Goal: Transaction & Acquisition: Purchase product/service

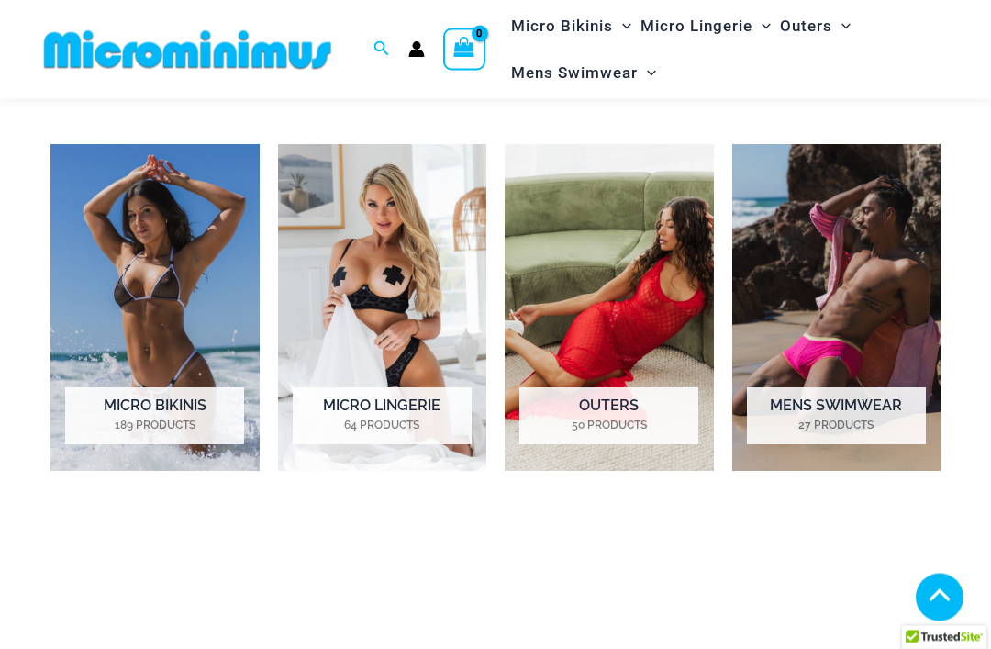
scroll to position [1149, 0]
click at [375, 261] on img "Visit product category Micro Lingerie" at bounding box center [382, 307] width 209 height 327
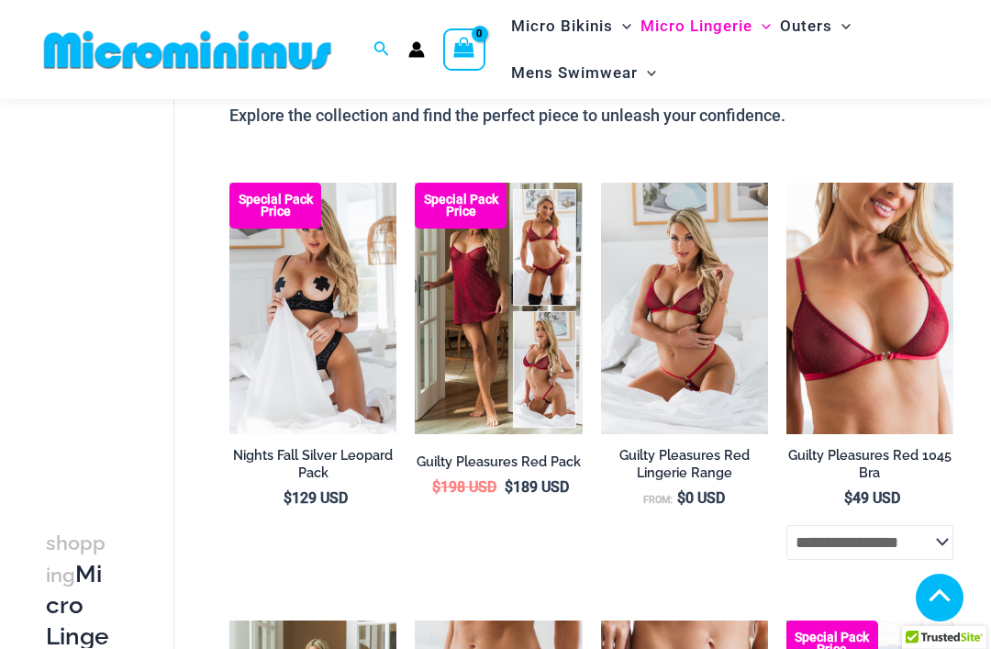
scroll to position [153, 0]
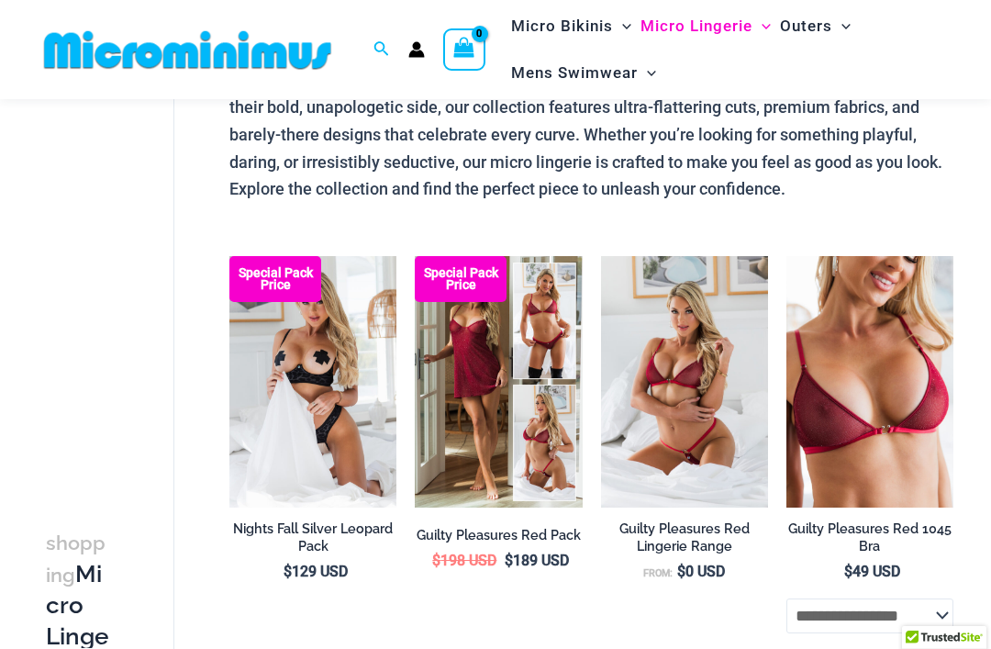
click at [786, 256] on img at bounding box center [786, 256] width 0 height 0
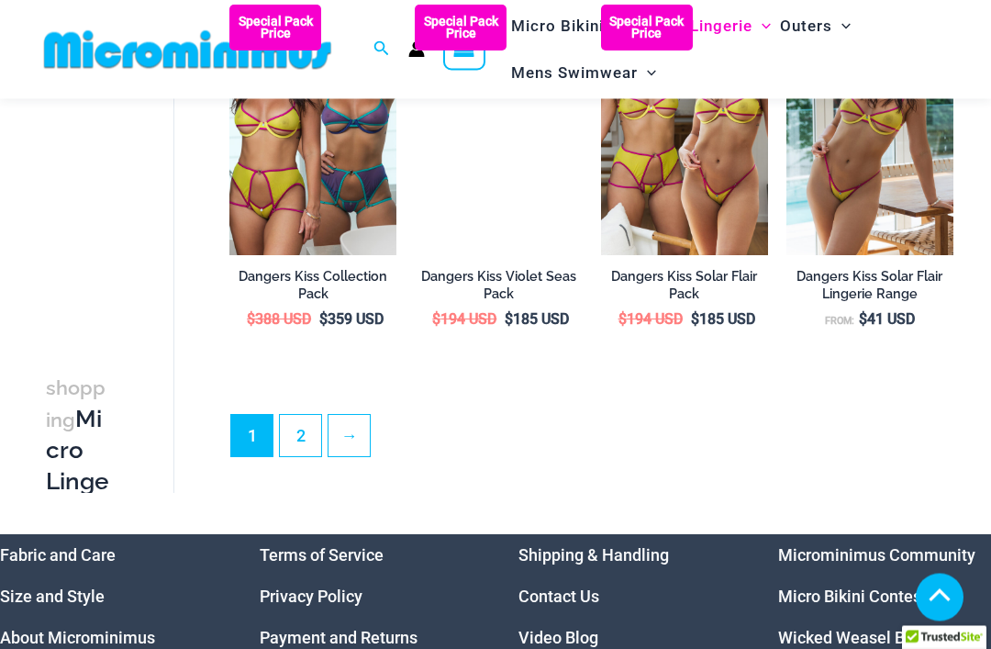
scroll to position [3469, 0]
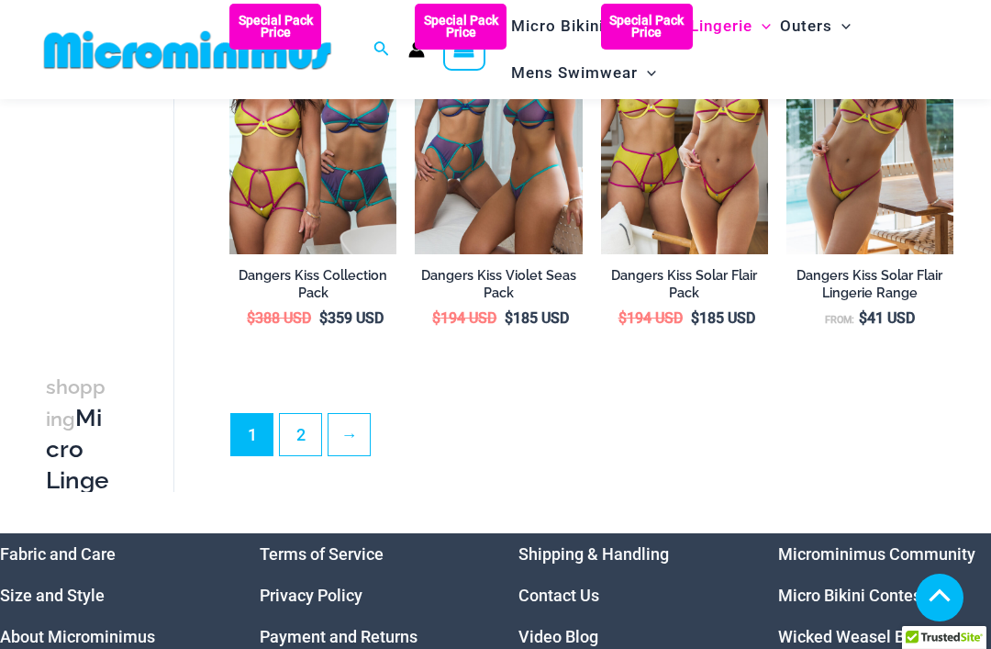
click at [295, 455] on link "2" at bounding box center [300, 434] width 41 height 41
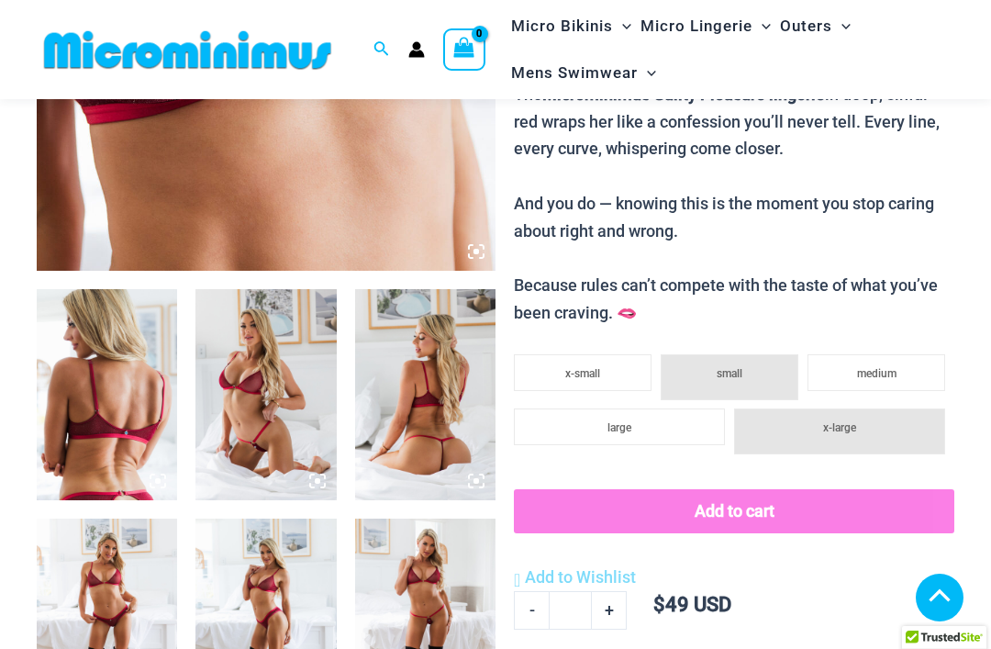
scroll to position [568, 0]
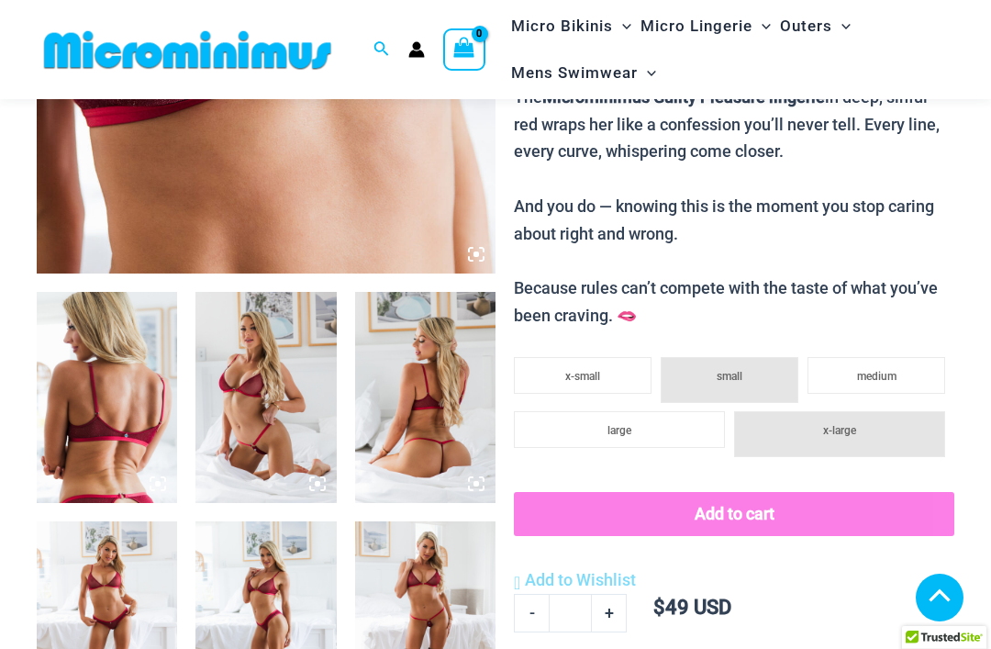
click at [308, 455] on img at bounding box center [265, 397] width 140 height 211
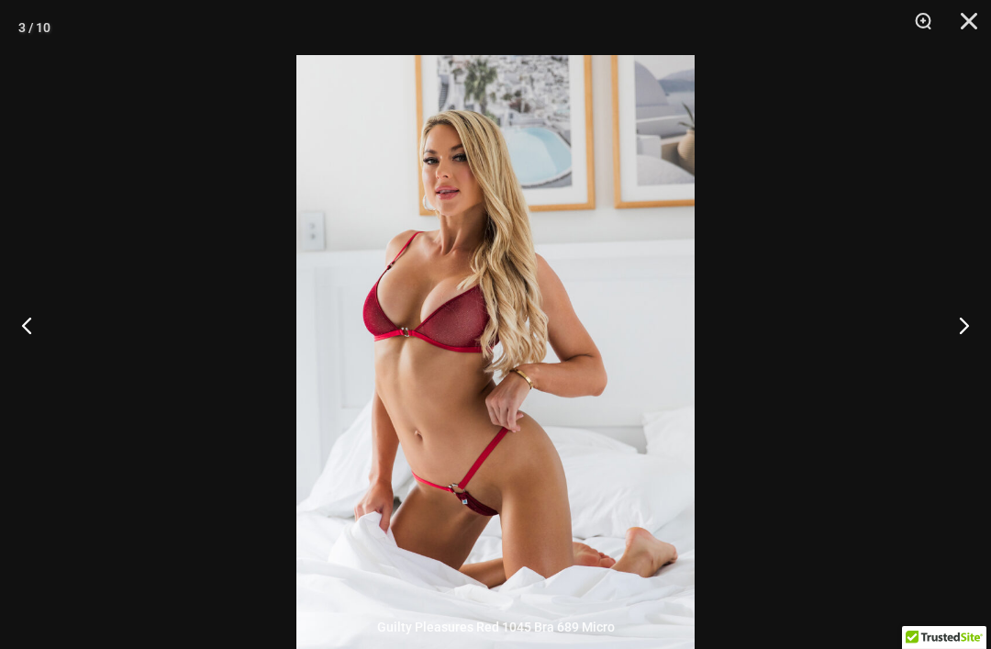
click at [963, 367] on button "Next" at bounding box center [956, 325] width 69 height 92
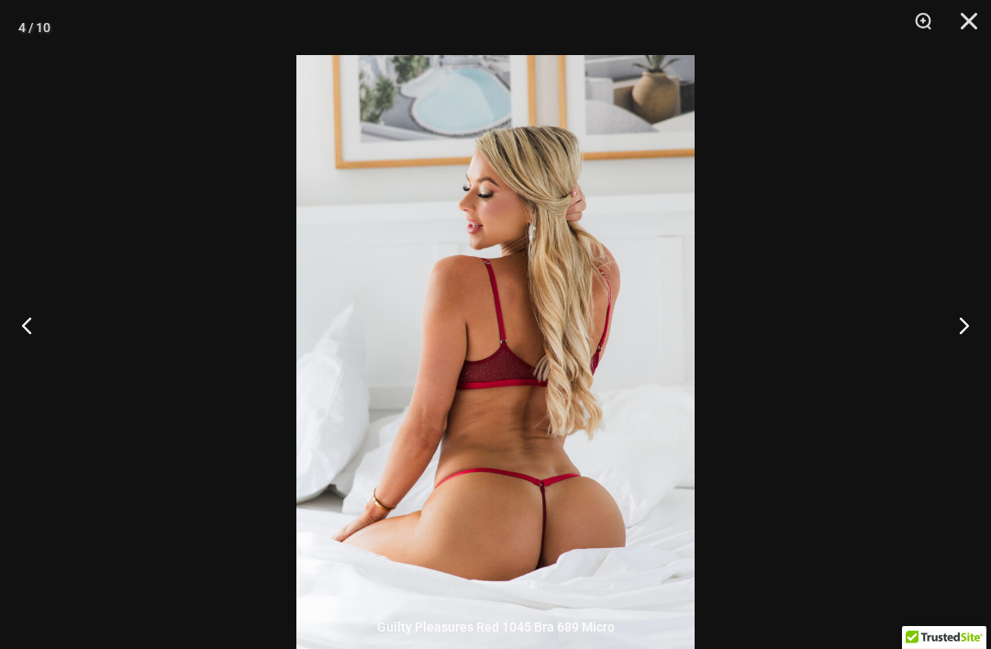
click at [960, 354] on button "Next" at bounding box center [956, 325] width 69 height 92
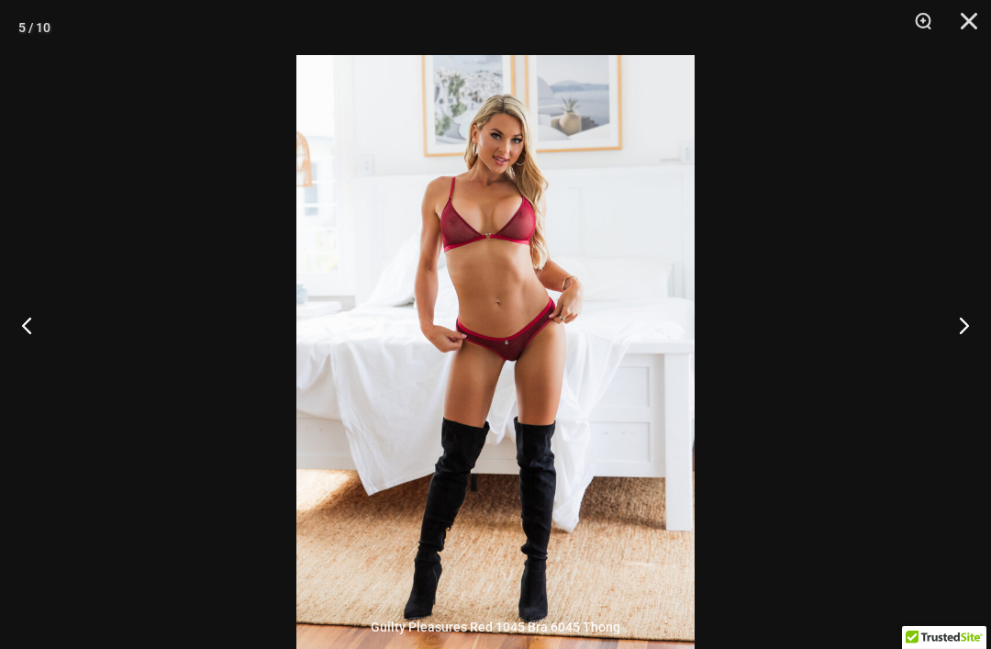
click at [962, 371] on button "Next" at bounding box center [956, 325] width 69 height 92
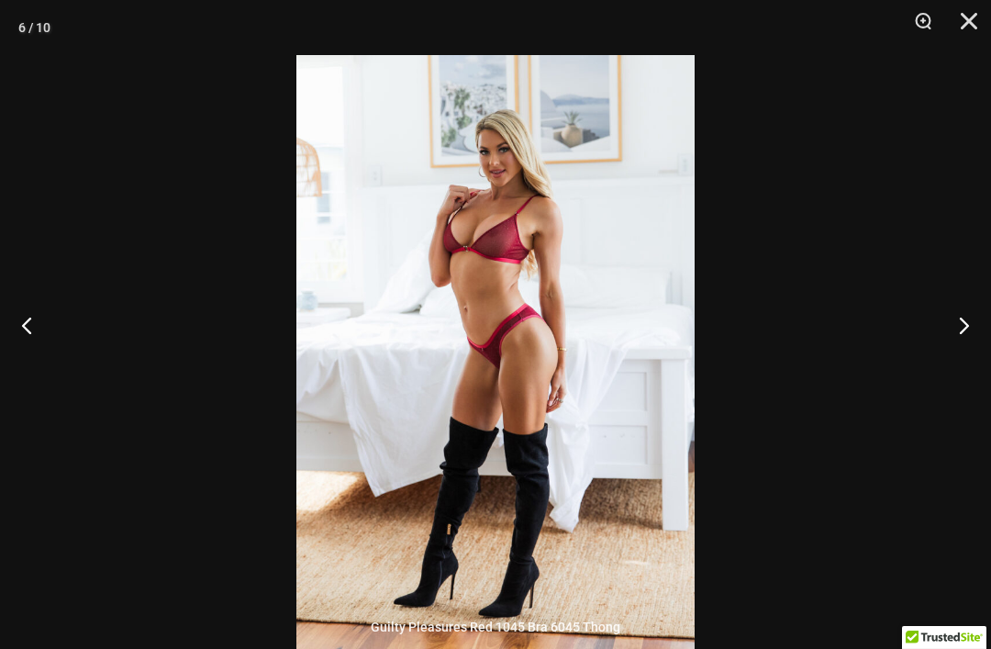
click at [968, 33] on button "Close" at bounding box center [962, 27] width 46 height 55
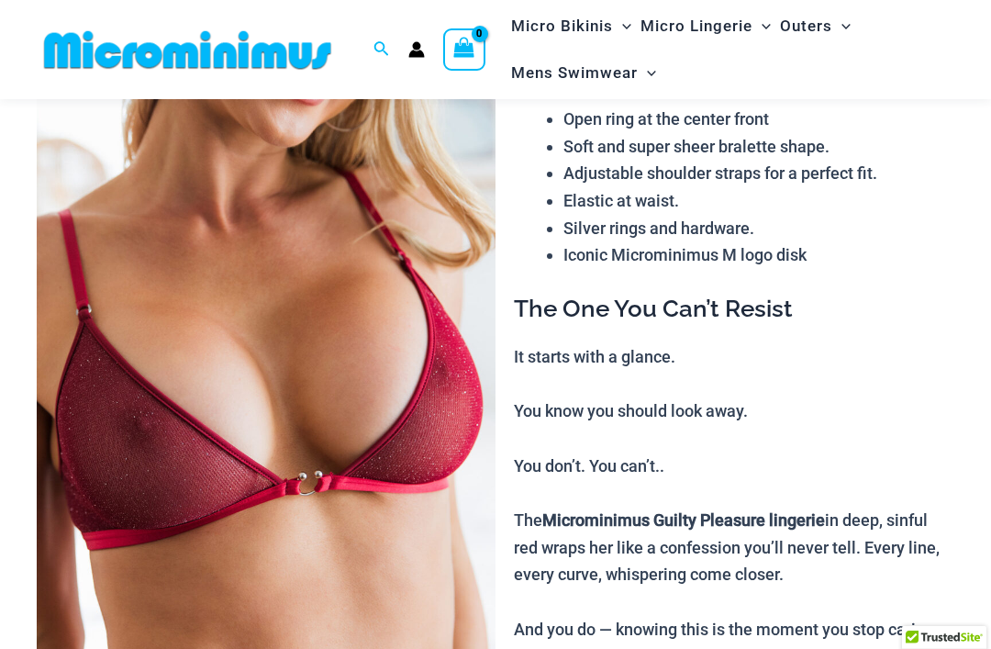
scroll to position [97, 0]
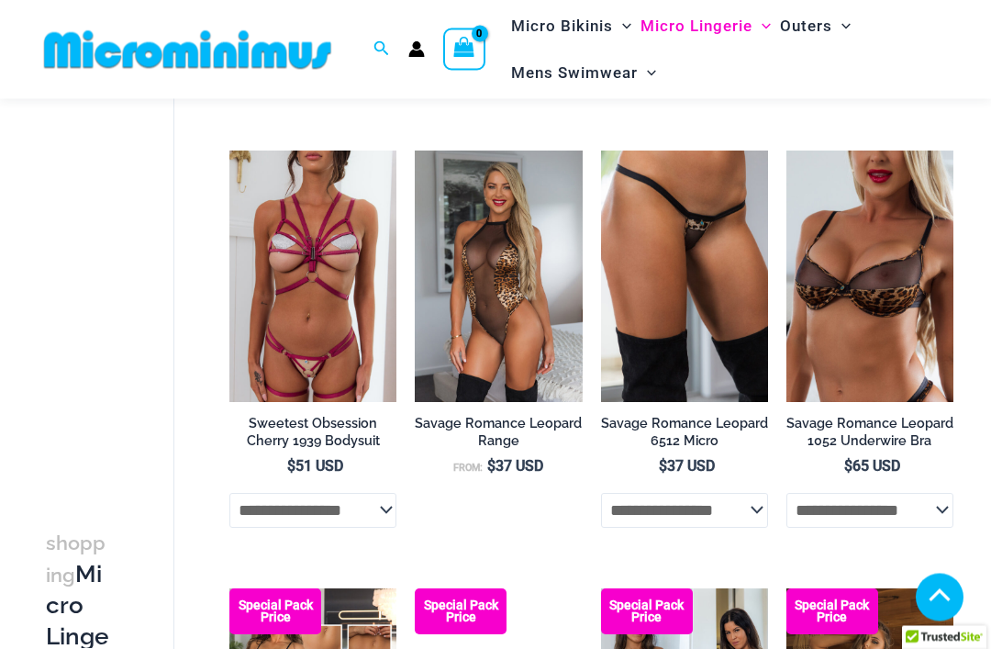
scroll to position [2736, 0]
click at [786, 150] on img at bounding box center [786, 150] width 0 height 0
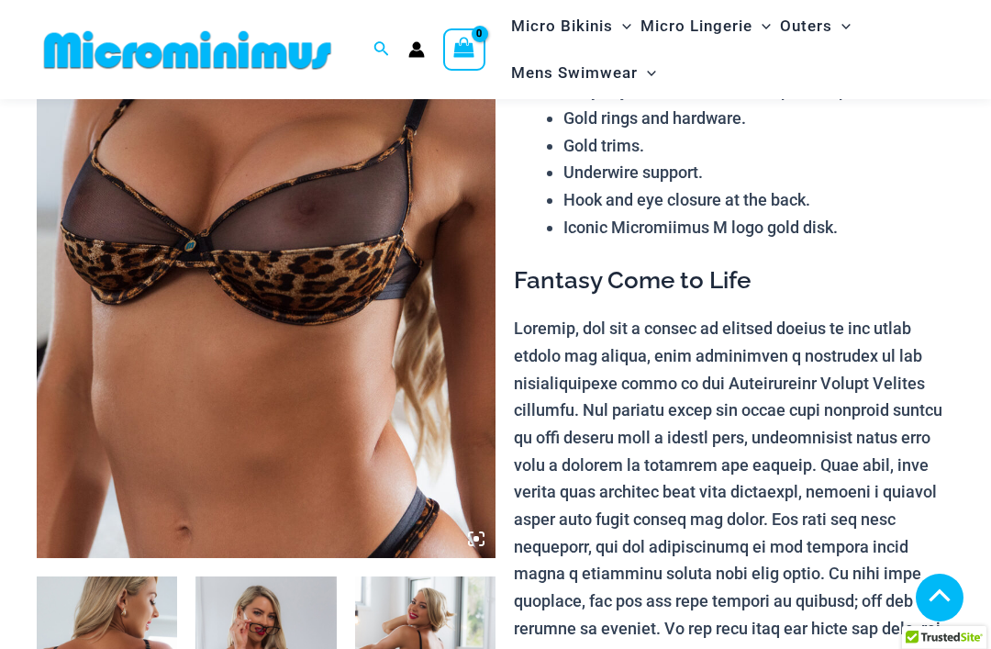
scroll to position [282, 0]
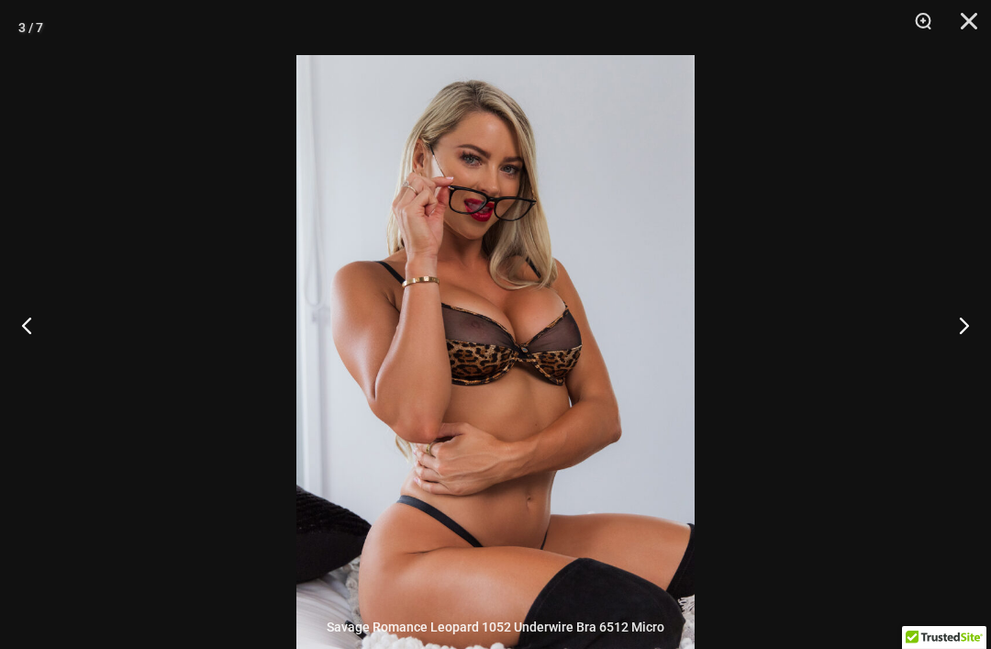
click at [966, 371] on button "Next" at bounding box center [956, 325] width 69 height 92
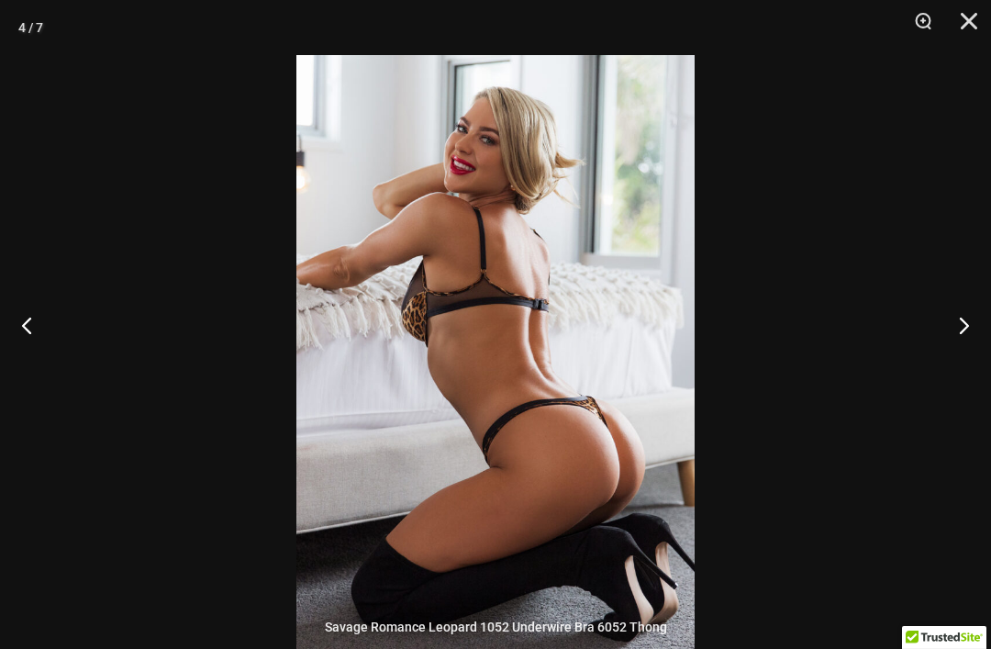
click at [957, 353] on button "Next" at bounding box center [956, 325] width 69 height 92
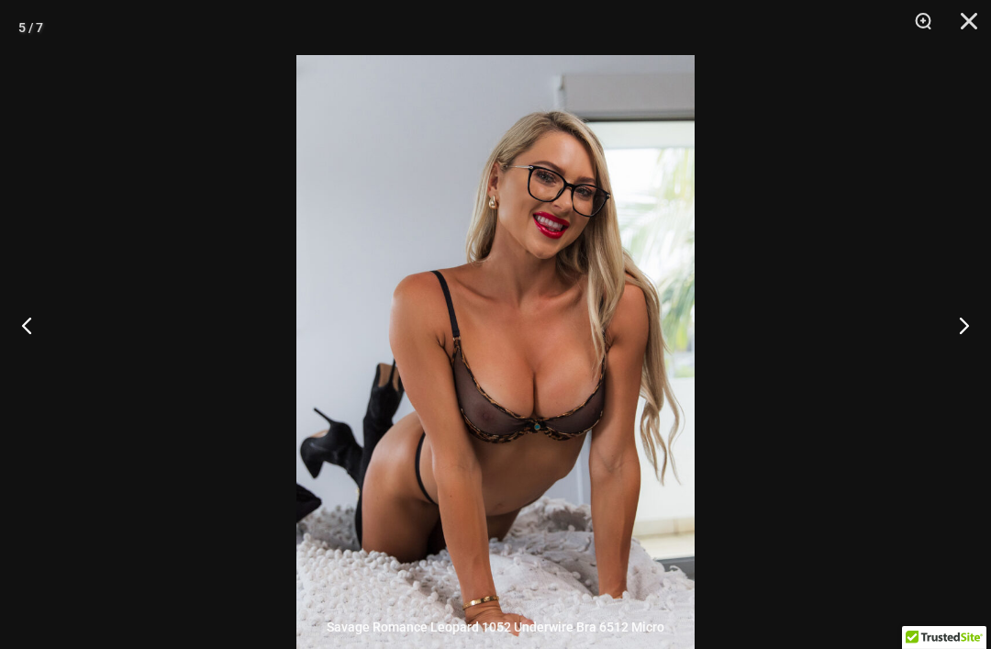
click at [964, 357] on button "Next" at bounding box center [956, 325] width 69 height 92
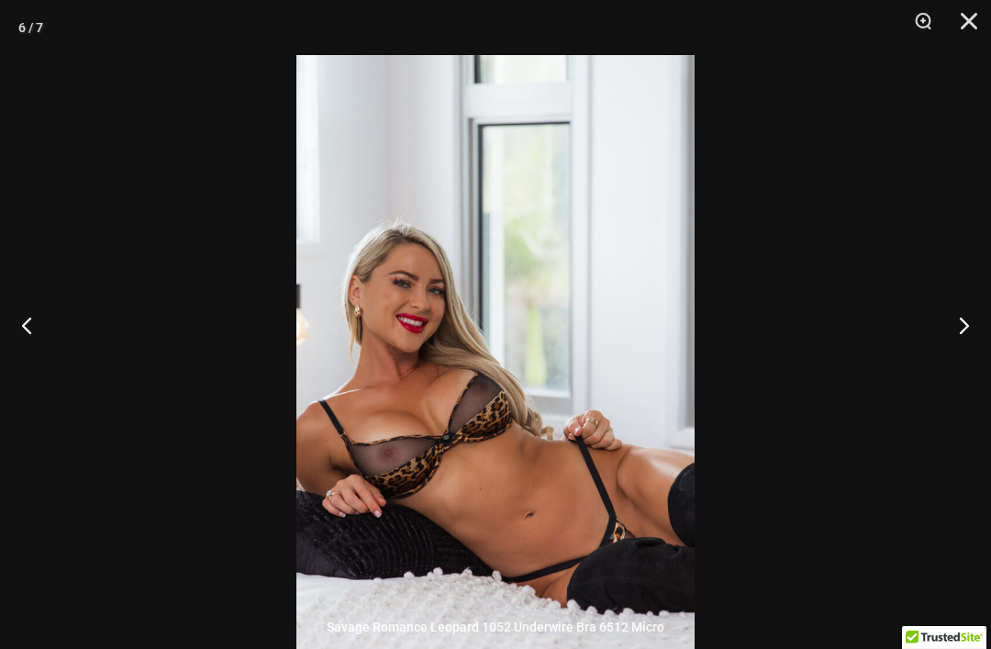
click at [957, 361] on button "Next" at bounding box center [956, 325] width 69 height 92
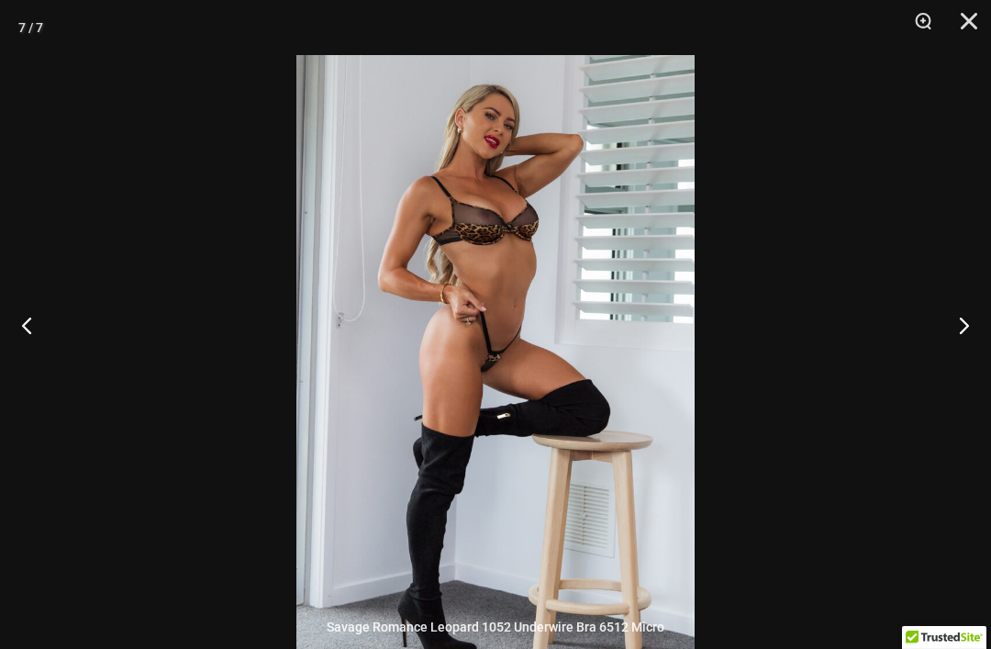
click at [959, 364] on button "Next" at bounding box center [956, 325] width 69 height 92
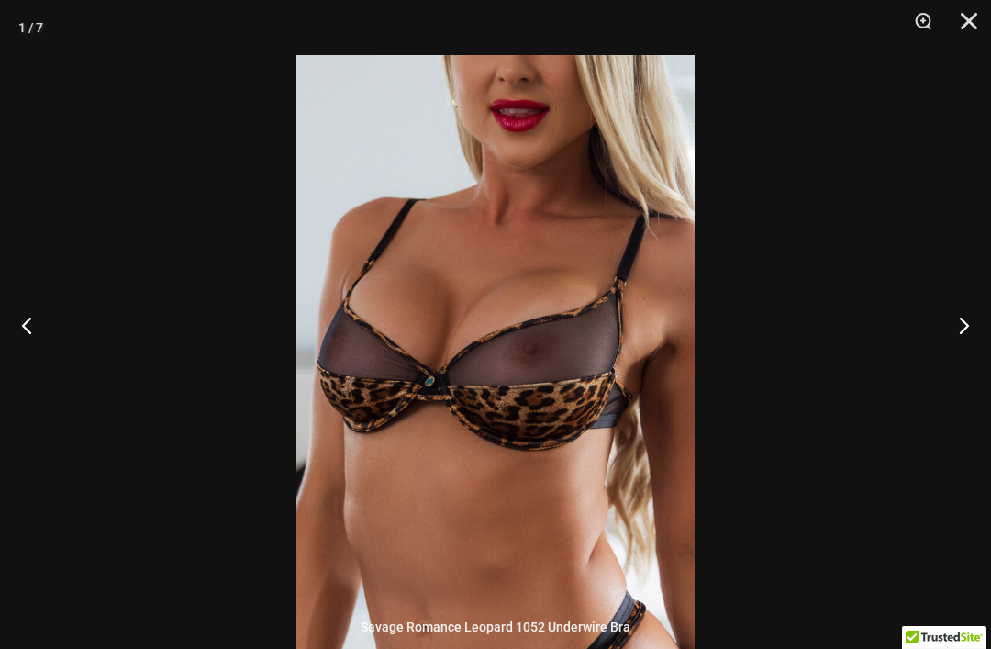
click at [960, 367] on button "Next" at bounding box center [956, 325] width 69 height 92
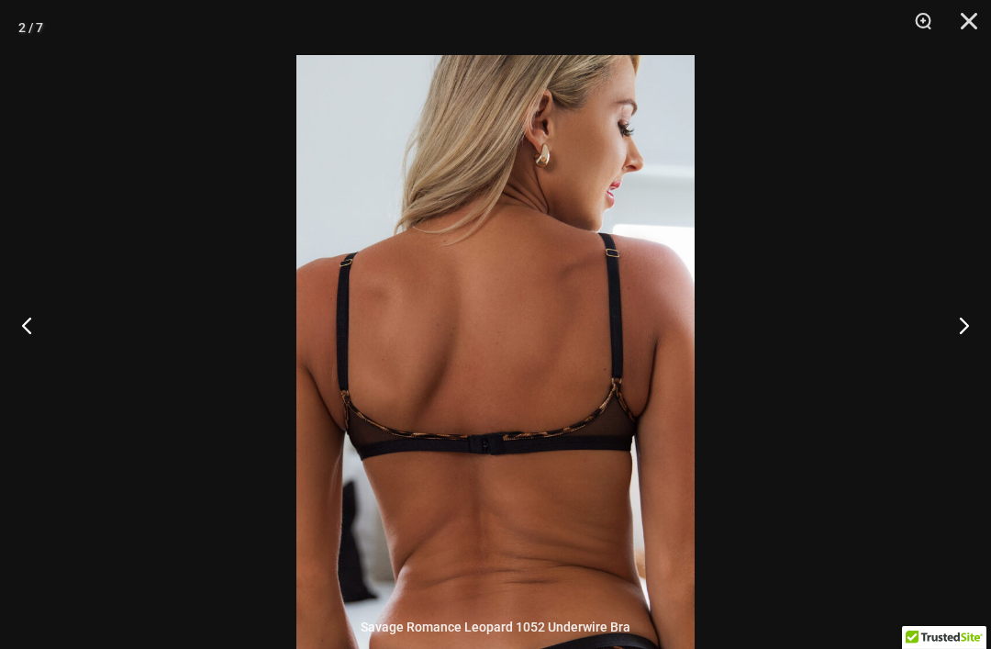
click at [960, 369] on button "Next" at bounding box center [956, 325] width 69 height 92
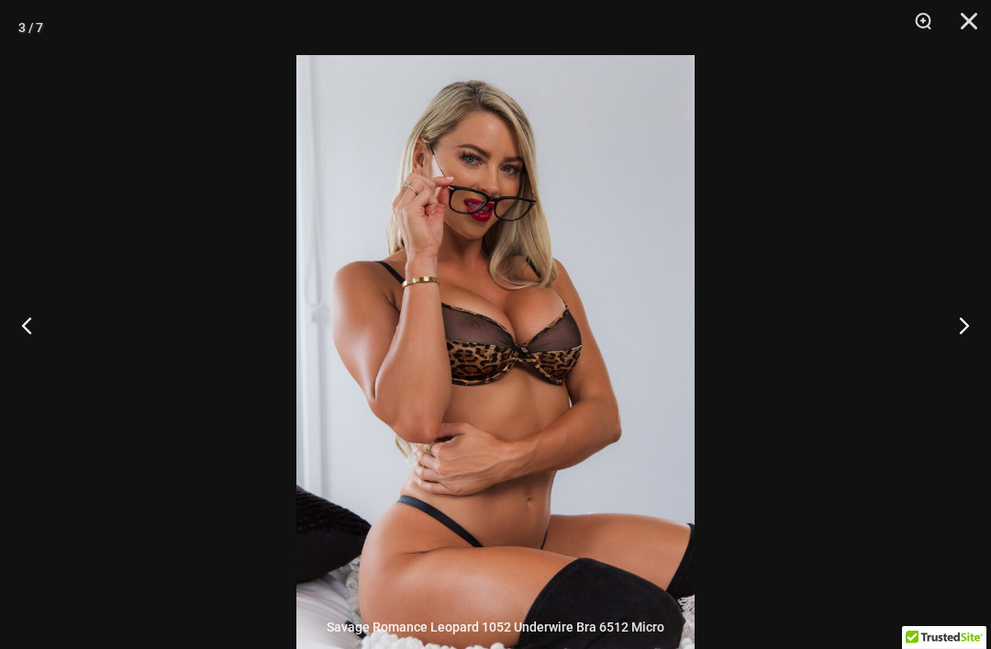
click at [965, 31] on button "Close" at bounding box center [962, 27] width 46 height 55
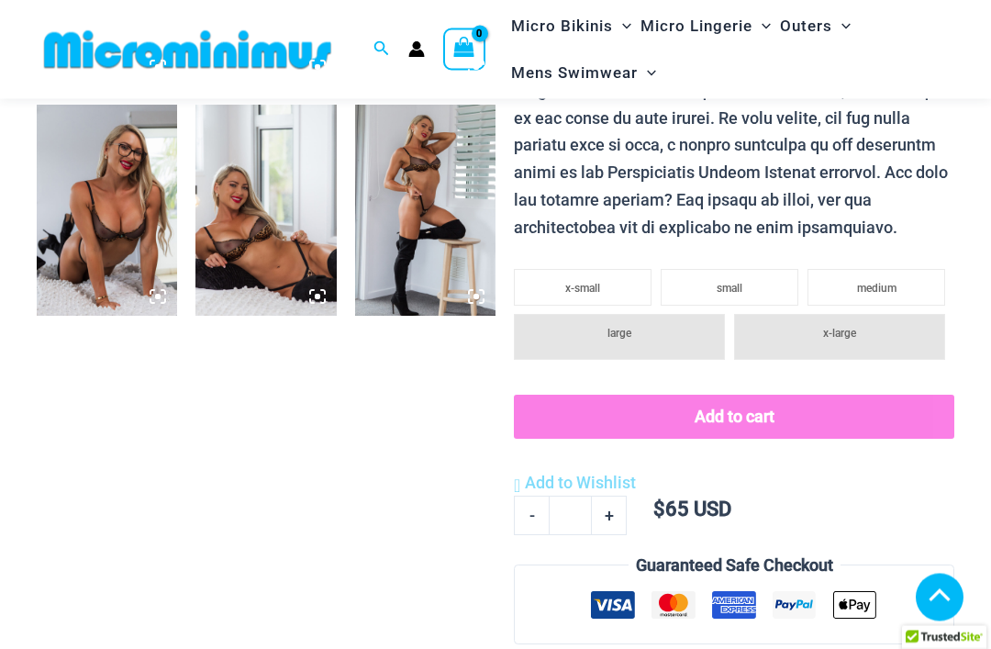
scroll to position [984, 0]
click at [893, 294] on span "medium" at bounding box center [876, 288] width 39 height 13
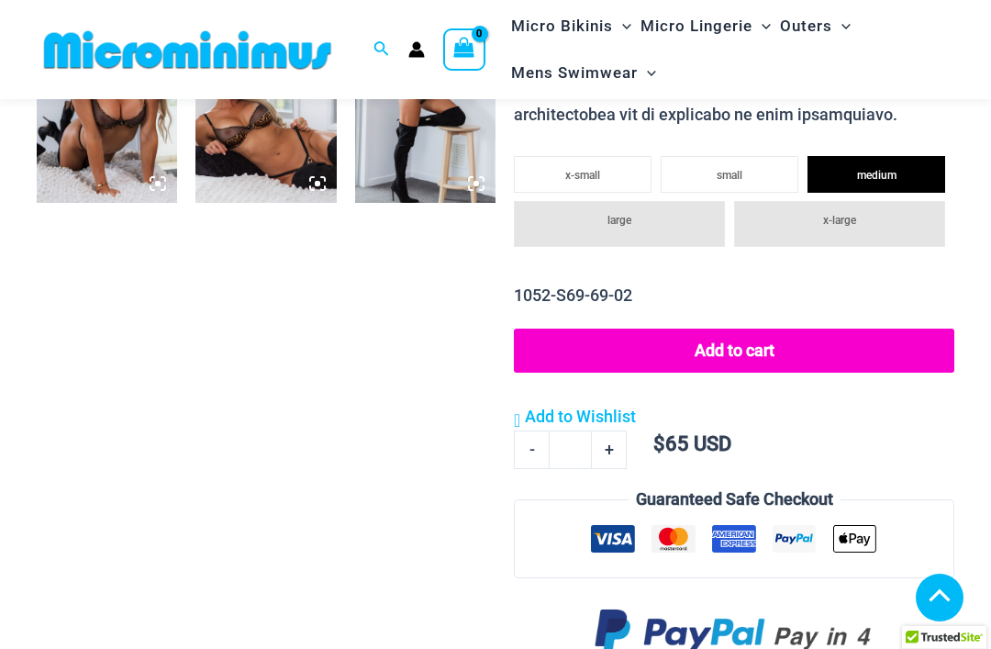
scroll to position [1077, 0]
